Goal: Navigation & Orientation: Find specific page/section

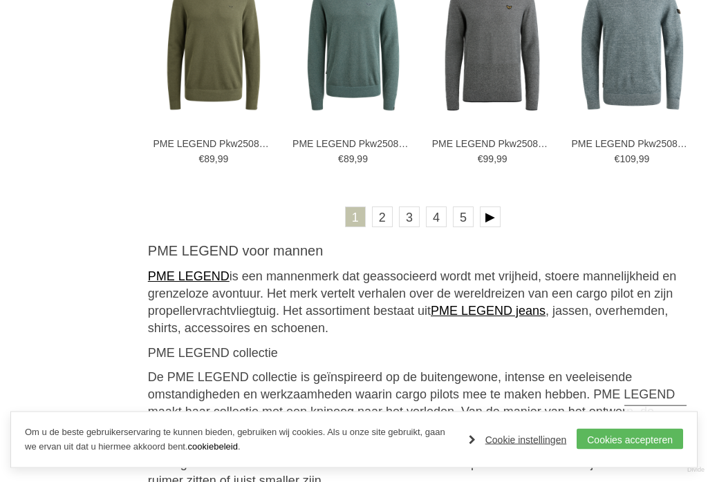
scroll to position [2453, 0]
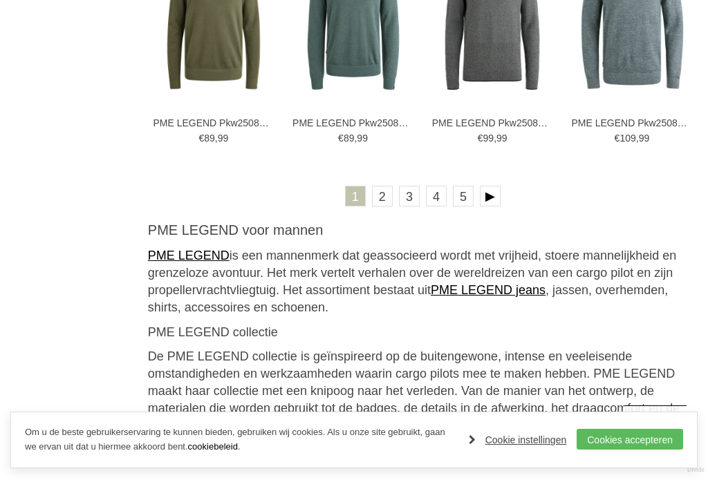
click at [381, 201] on link "2" at bounding box center [382, 196] width 21 height 21
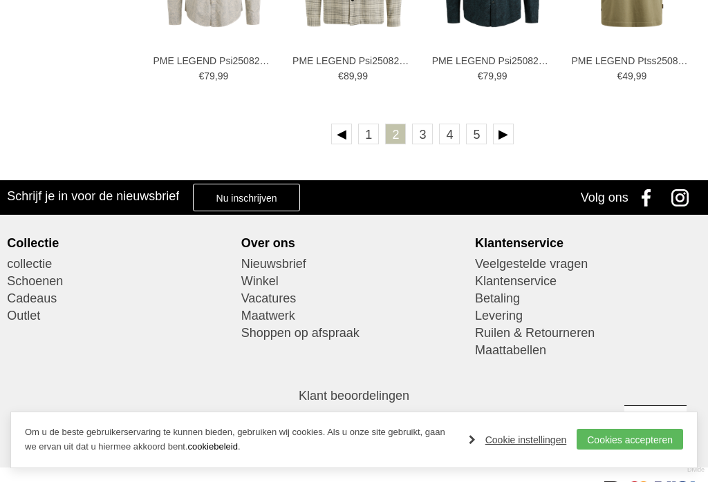
scroll to position [2512, 0]
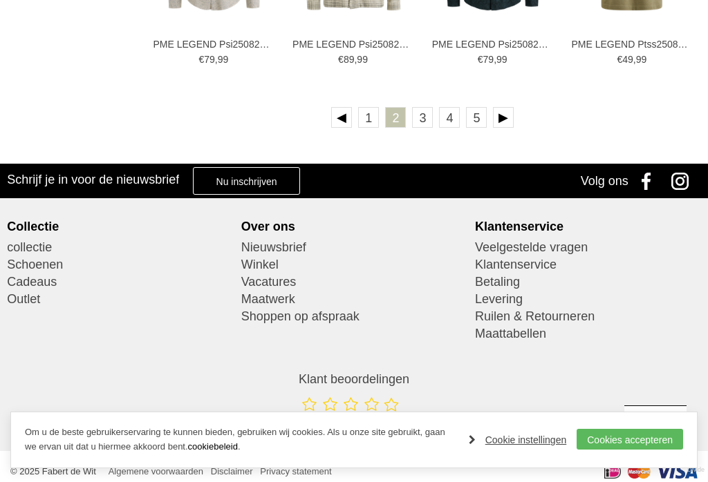
click at [419, 124] on link "3" at bounding box center [422, 117] width 21 height 21
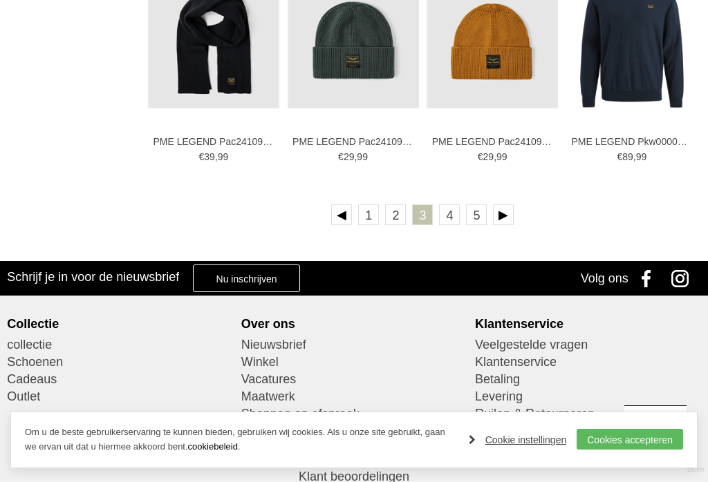
scroll to position [2421, 0]
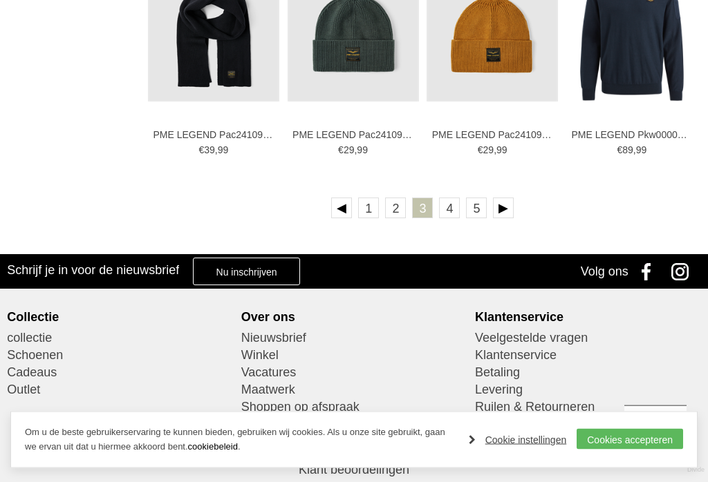
click at [441, 207] on link "4" at bounding box center [449, 208] width 21 height 21
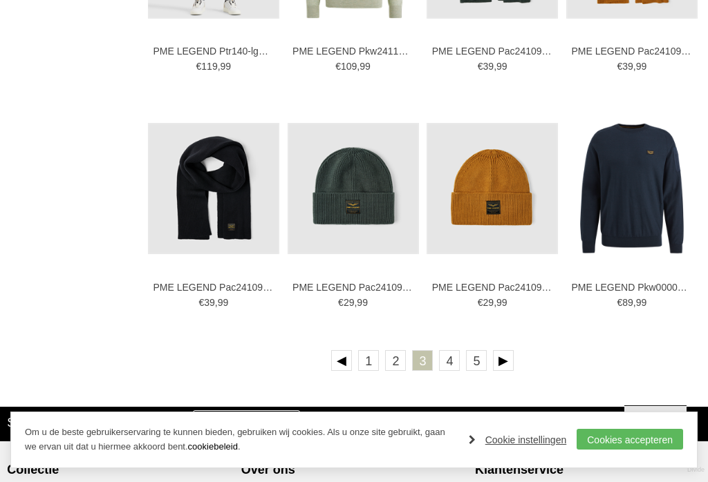
scroll to position [2269, 0]
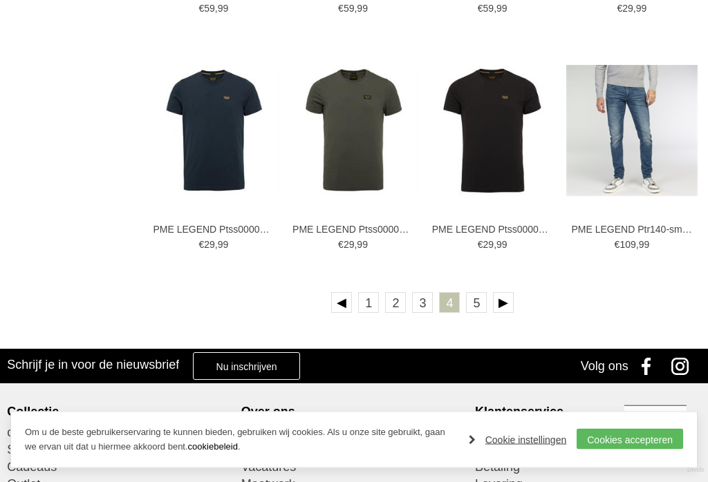
scroll to position [2352, 0]
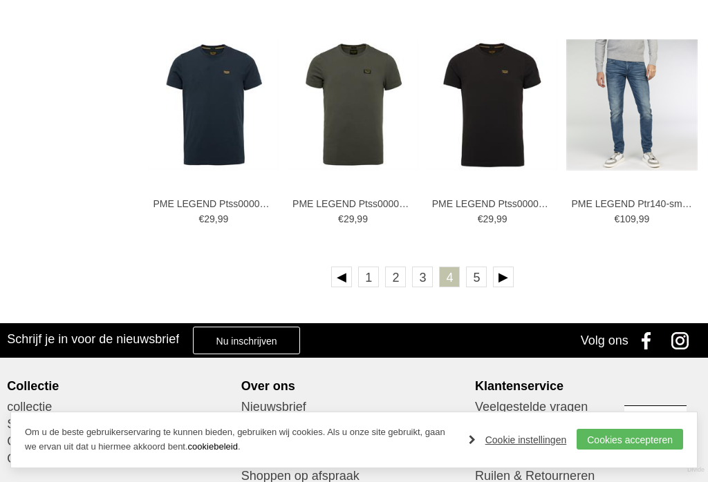
click at [473, 279] on link "5" at bounding box center [476, 277] width 21 height 21
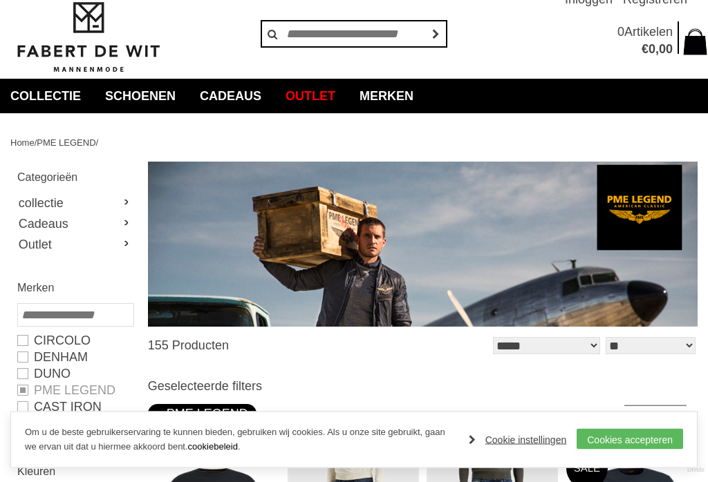
scroll to position [0, 0]
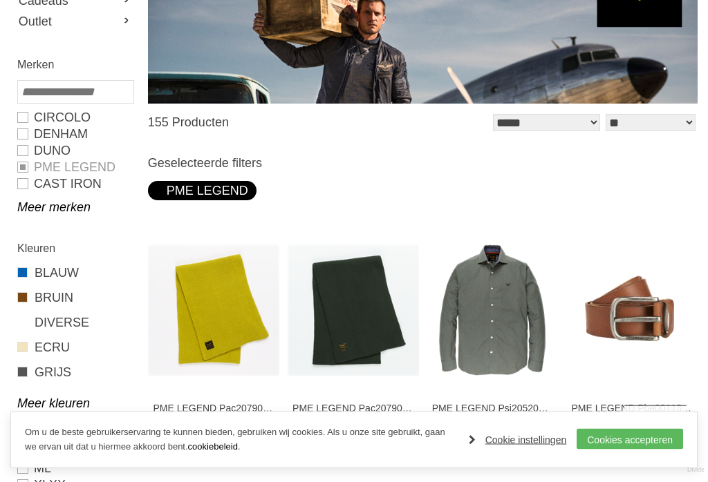
scroll to position [257, 0]
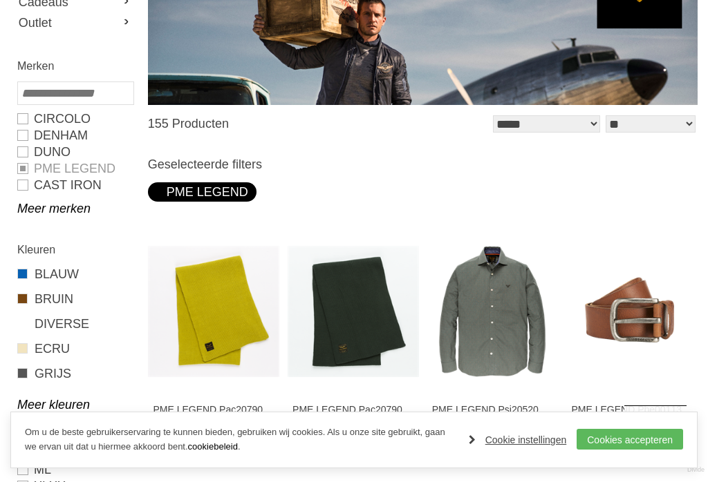
click at [185, 193] on div "PME LEGEND" at bounding box center [202, 191] width 92 height 19
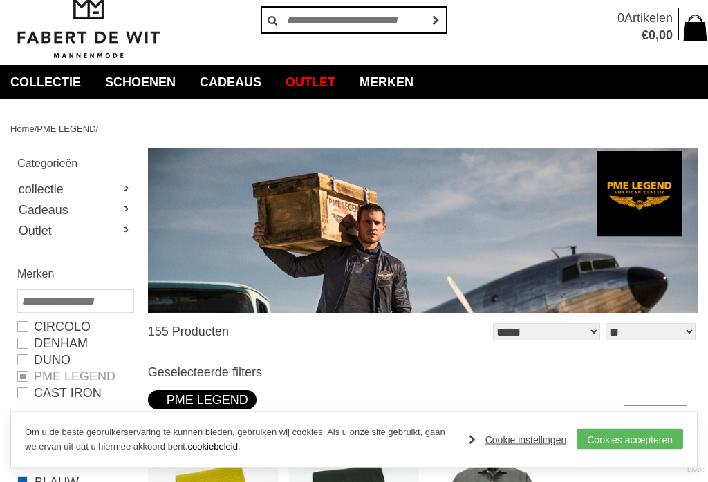
scroll to position [0, 0]
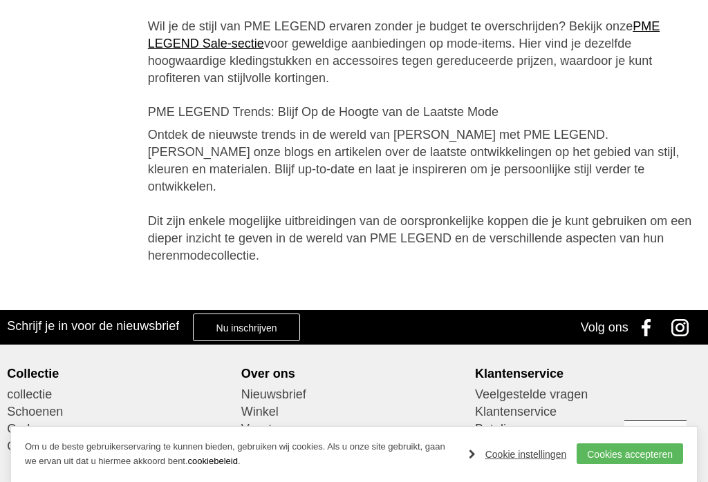
scroll to position [4780, 0]
